Goal: Information Seeking & Learning: Learn about a topic

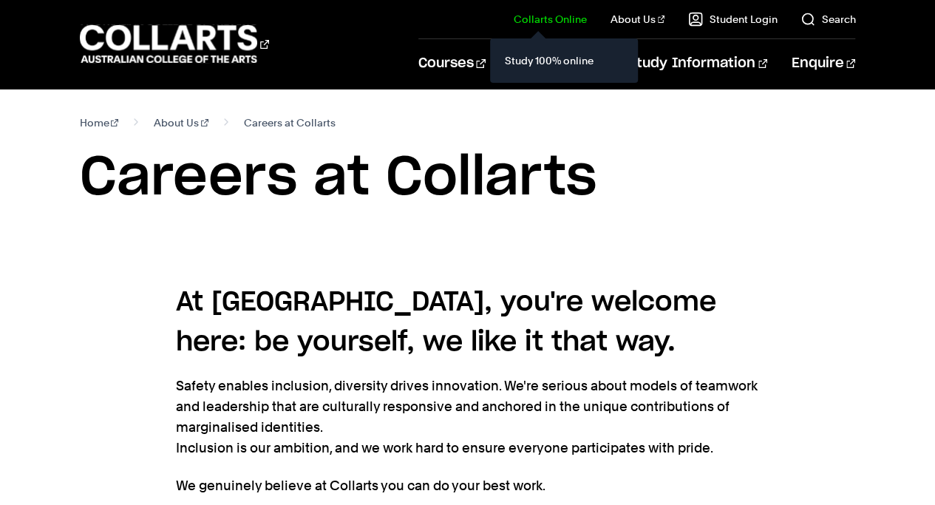
click at [573, 17] on link "Collarts Online" at bounding box center [550, 19] width 73 height 15
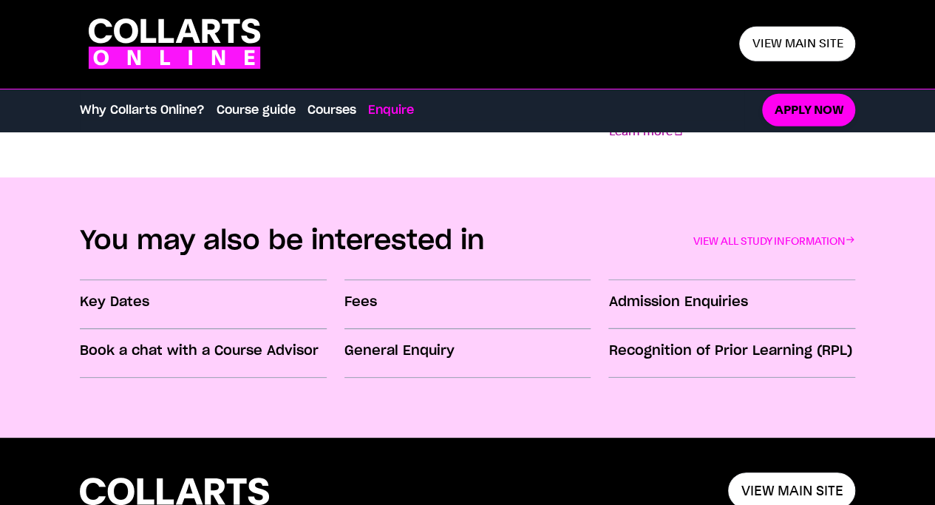
scroll to position [2159, 0]
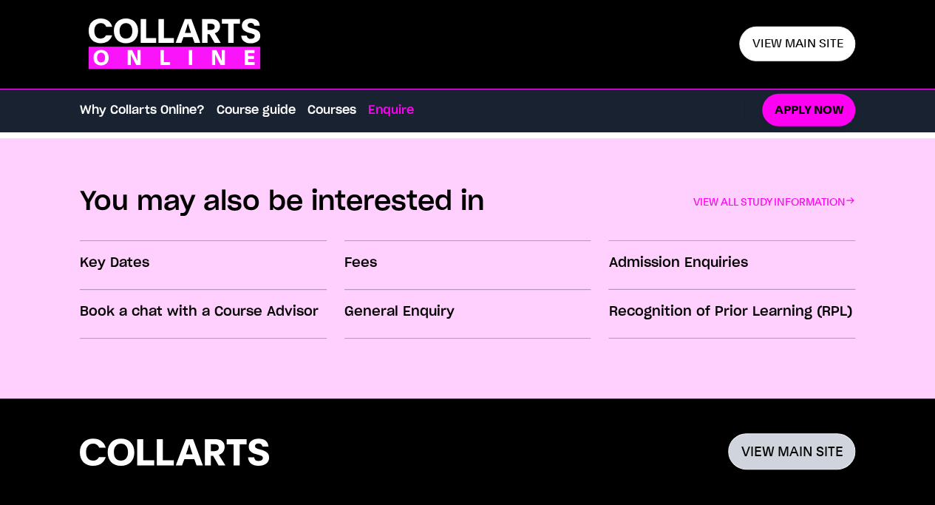
click at [810, 457] on link "VIEW MAIN SITE" at bounding box center [791, 451] width 127 height 36
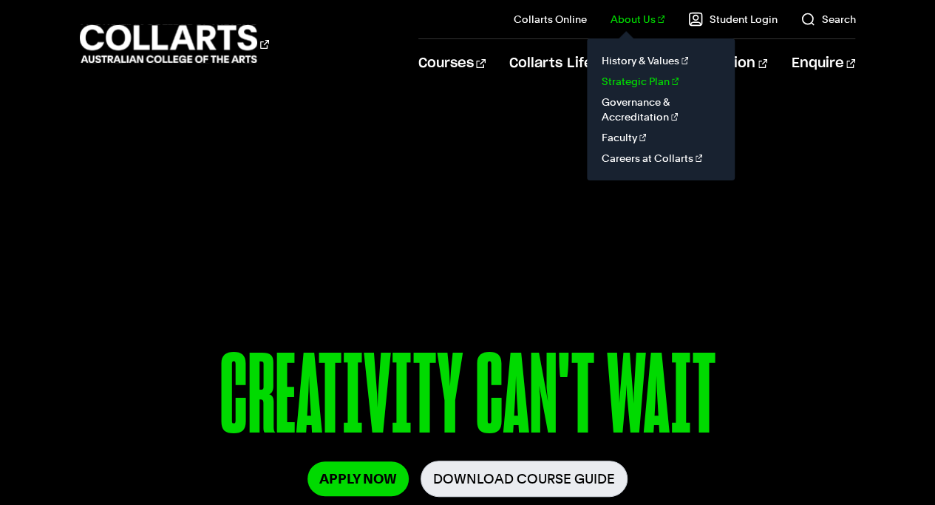
click at [634, 83] on link "Strategic Plan" at bounding box center [661, 81] width 124 height 21
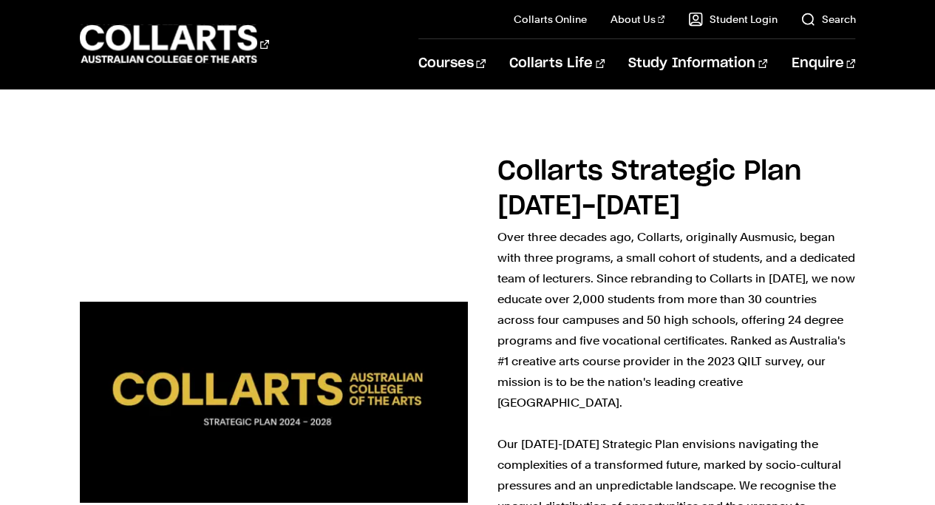
scroll to position [383, 0]
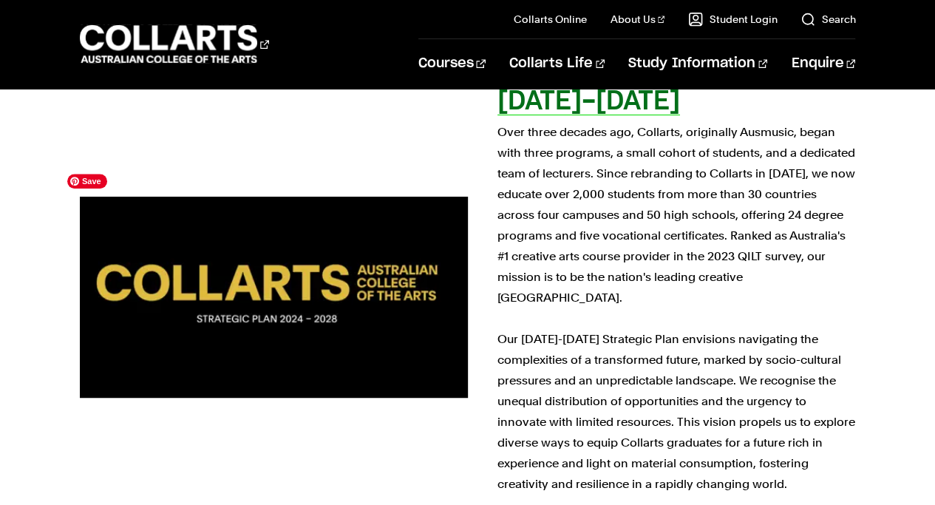
click at [401, 279] on img at bounding box center [273, 296] width 426 height 221
